Goal: Information Seeking & Learning: Learn about a topic

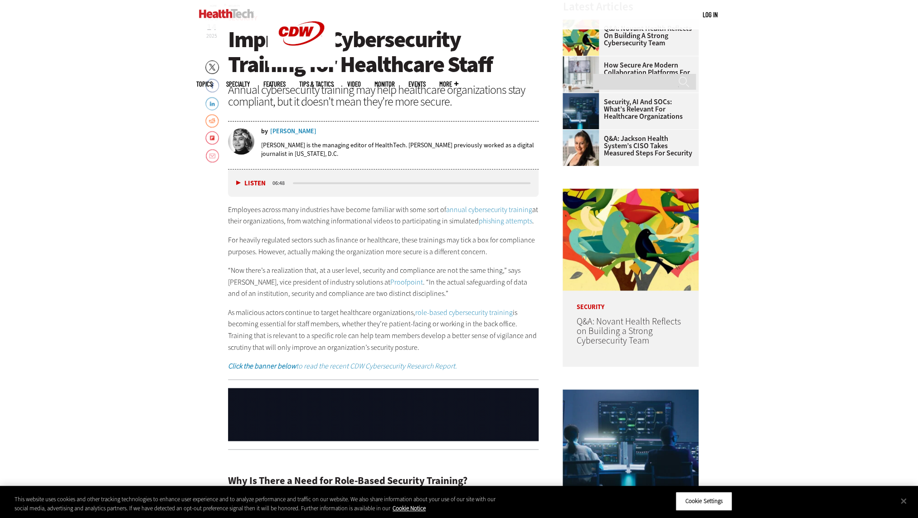
scroll to position [494, 0]
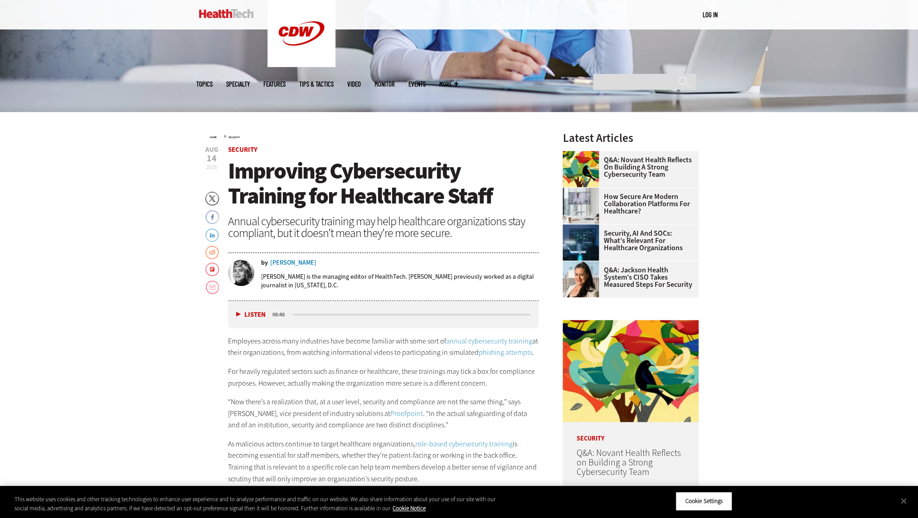
scroll to position [536, 0]
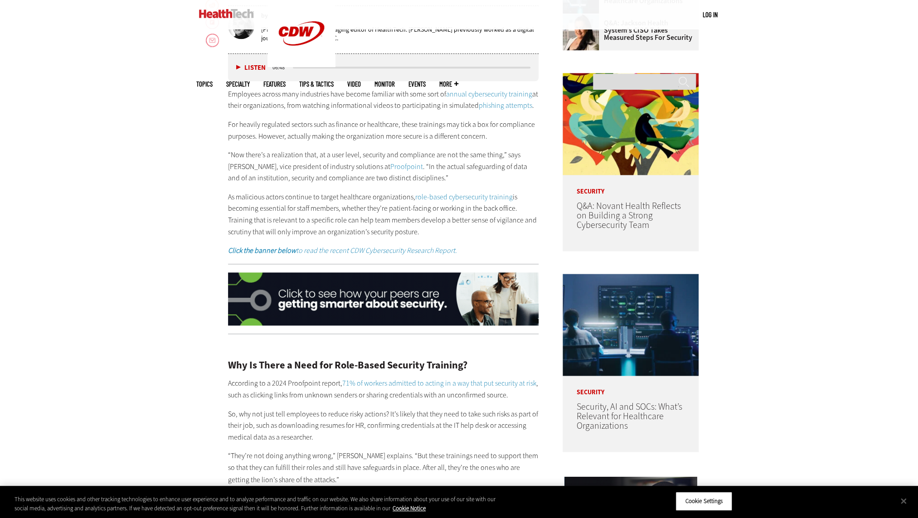
drag, startPoint x: 131, startPoint y: 257, endPoint x: 123, endPoint y: 147, distance: 110.0
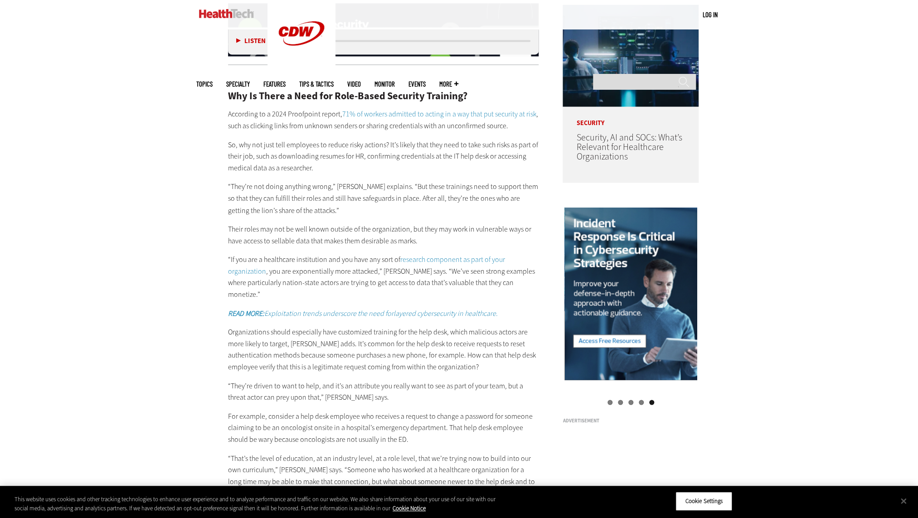
scroll to position [825, 0]
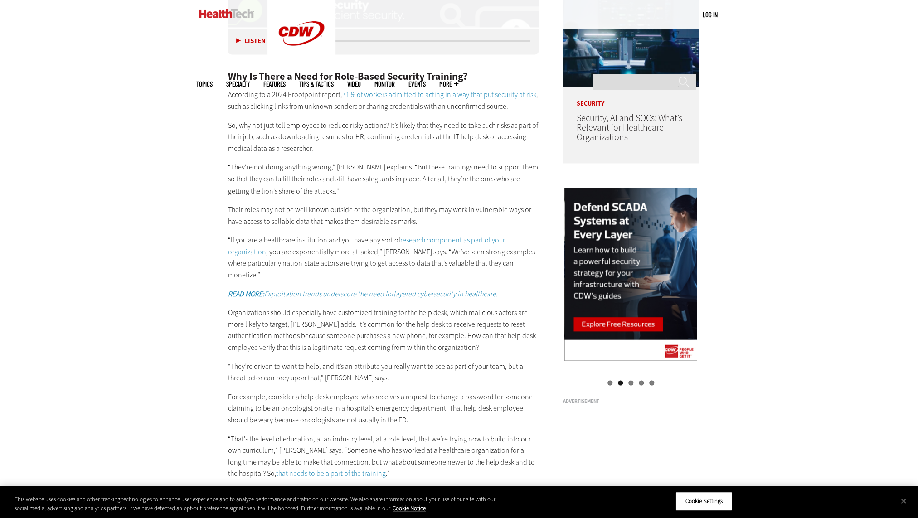
click at [166, 171] on div "Become an Insider Sign up [DATE] to receive premium content! Sign Up MENU Log i…" at bounding box center [459, 431] width 918 height 2512
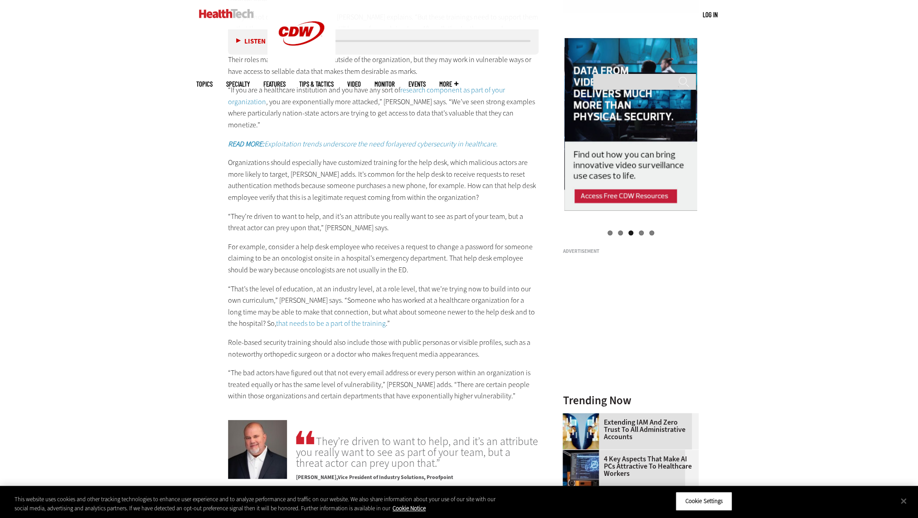
scroll to position [989, 0]
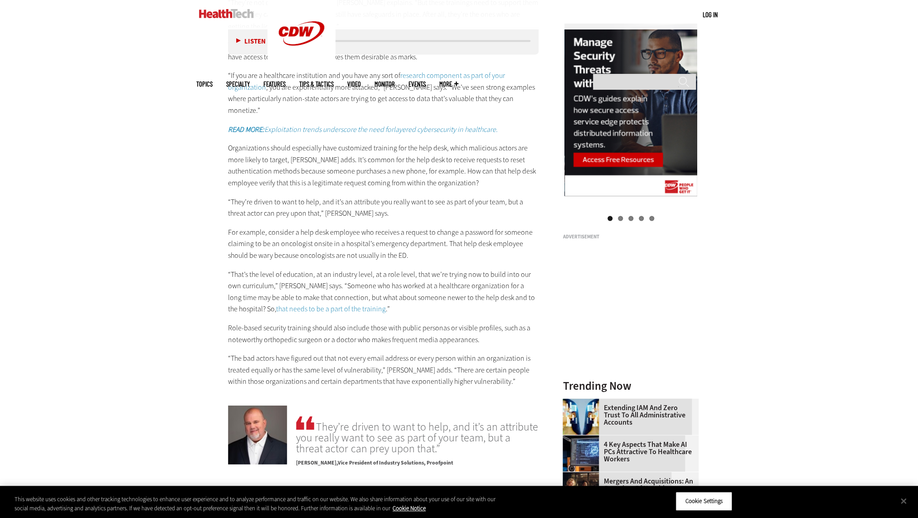
click at [198, 268] on main "Home » Security Close New AI Research From CDW See how IT leaders are tackling …" at bounding box center [459, 333] width 526 height 1844
click at [136, 269] on div "Become an Insider Sign up [DATE] to receive premium content! Sign Up MENU Log i…" at bounding box center [459, 267] width 918 height 2512
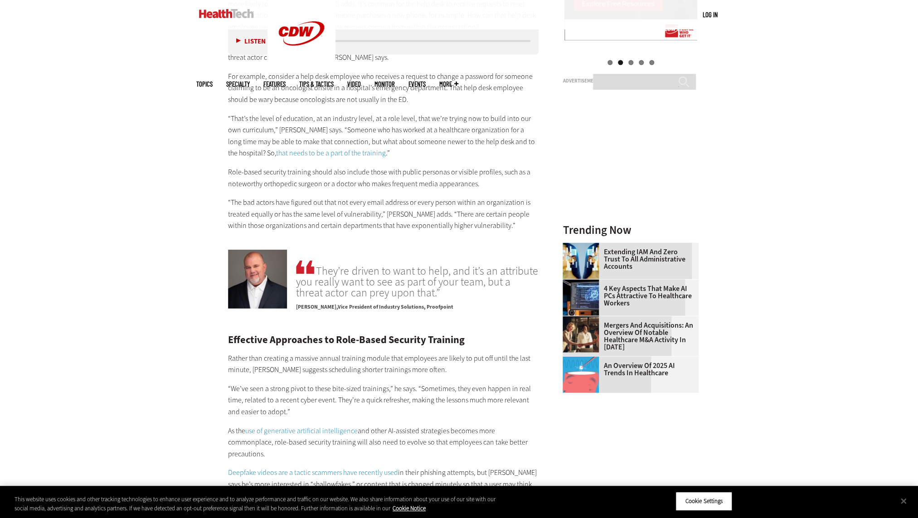
scroll to position [1154, 0]
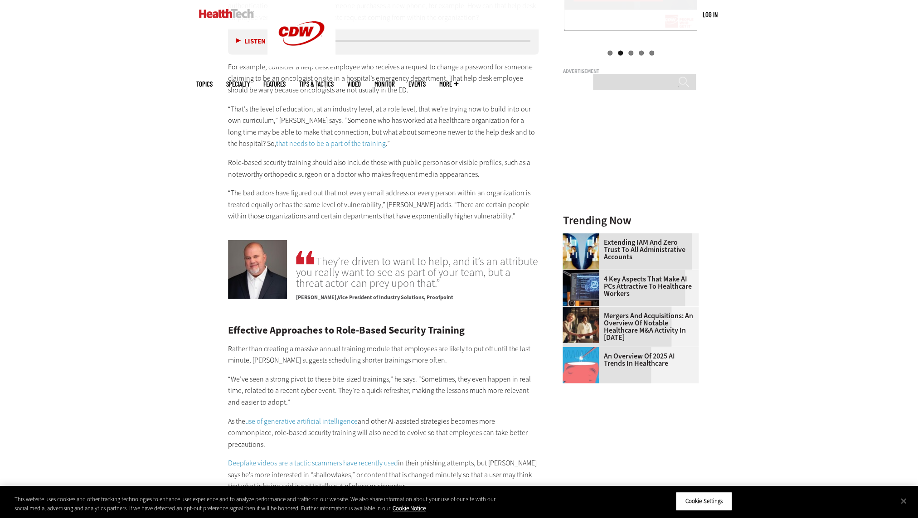
click at [104, 216] on div "Become an Insider Sign up [DATE] to receive premium content! Sign Up MENU Log i…" at bounding box center [459, 102] width 918 height 2512
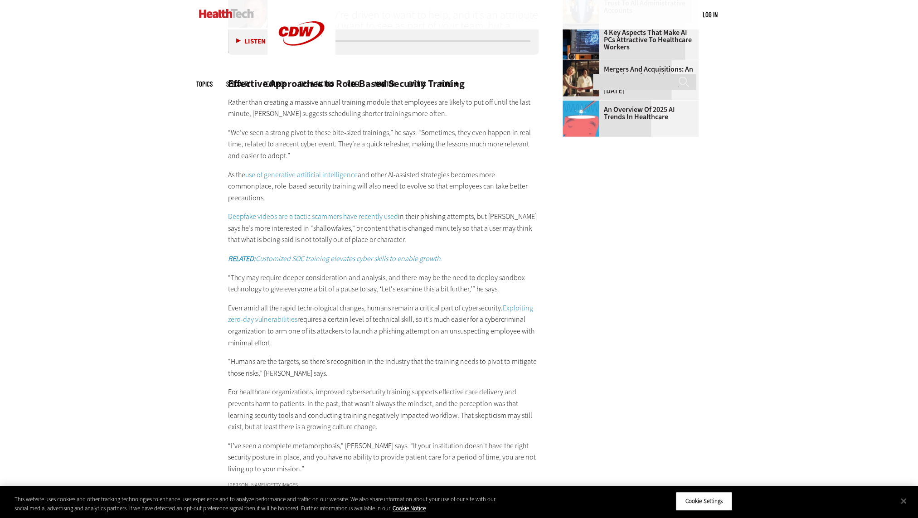
scroll to position [1402, 0]
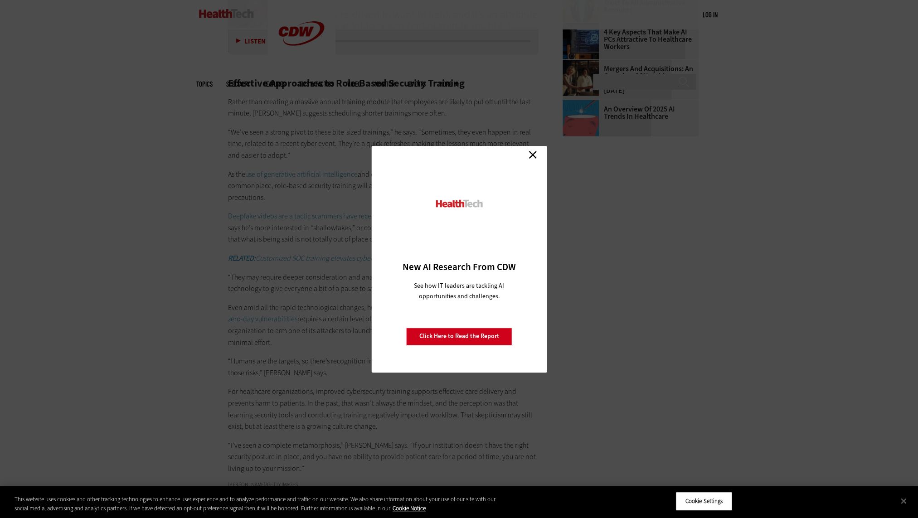
click at [532, 154] on link "Close" at bounding box center [533, 155] width 14 height 14
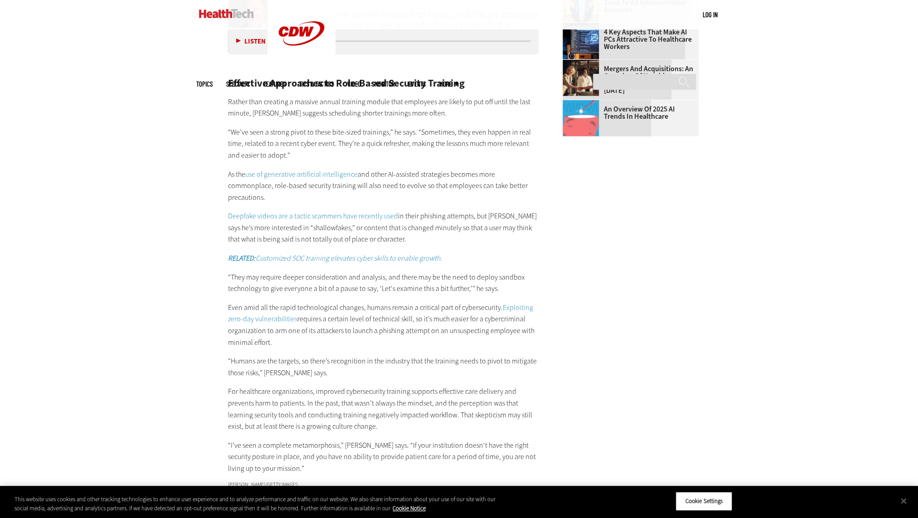
click at [901, 499] on button "Close" at bounding box center [904, 501] width 20 height 20
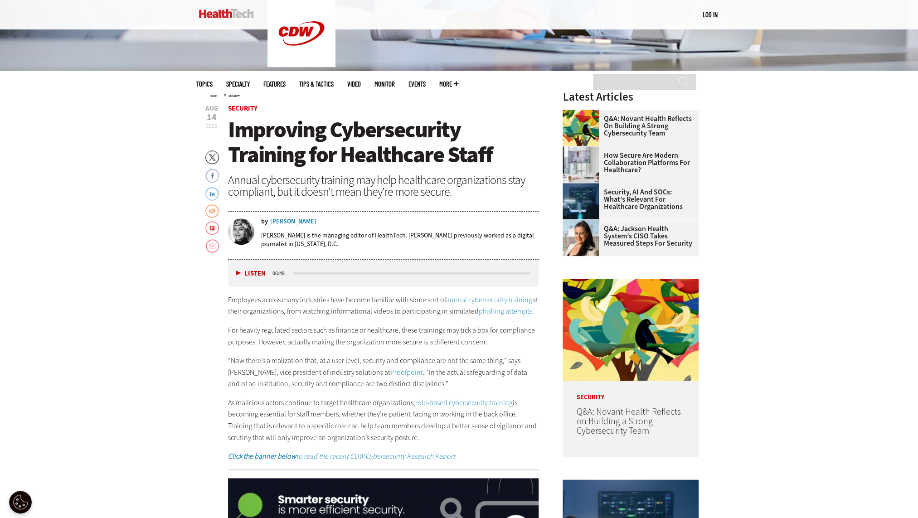
scroll to position [371, 0]
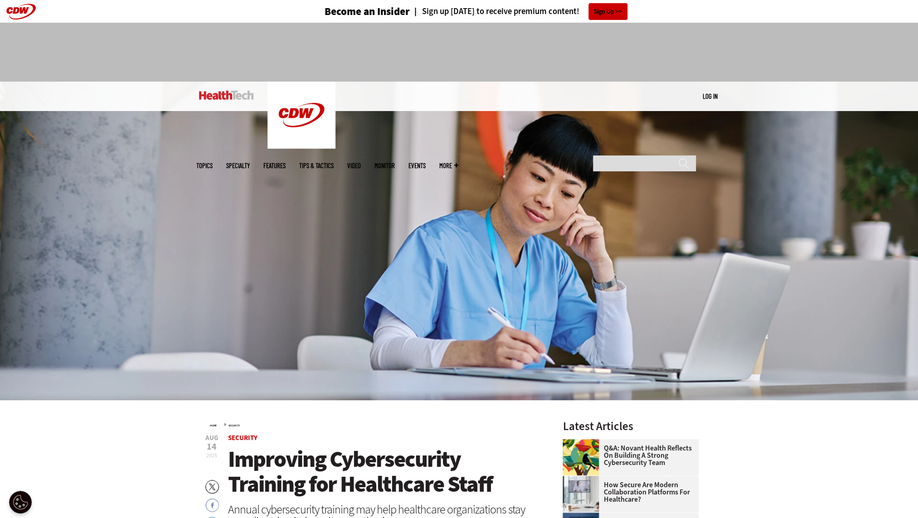
drag, startPoint x: 792, startPoint y: 131, endPoint x: 804, endPoint y: 450, distance: 319.5
